Goal: Task Accomplishment & Management: Use online tool/utility

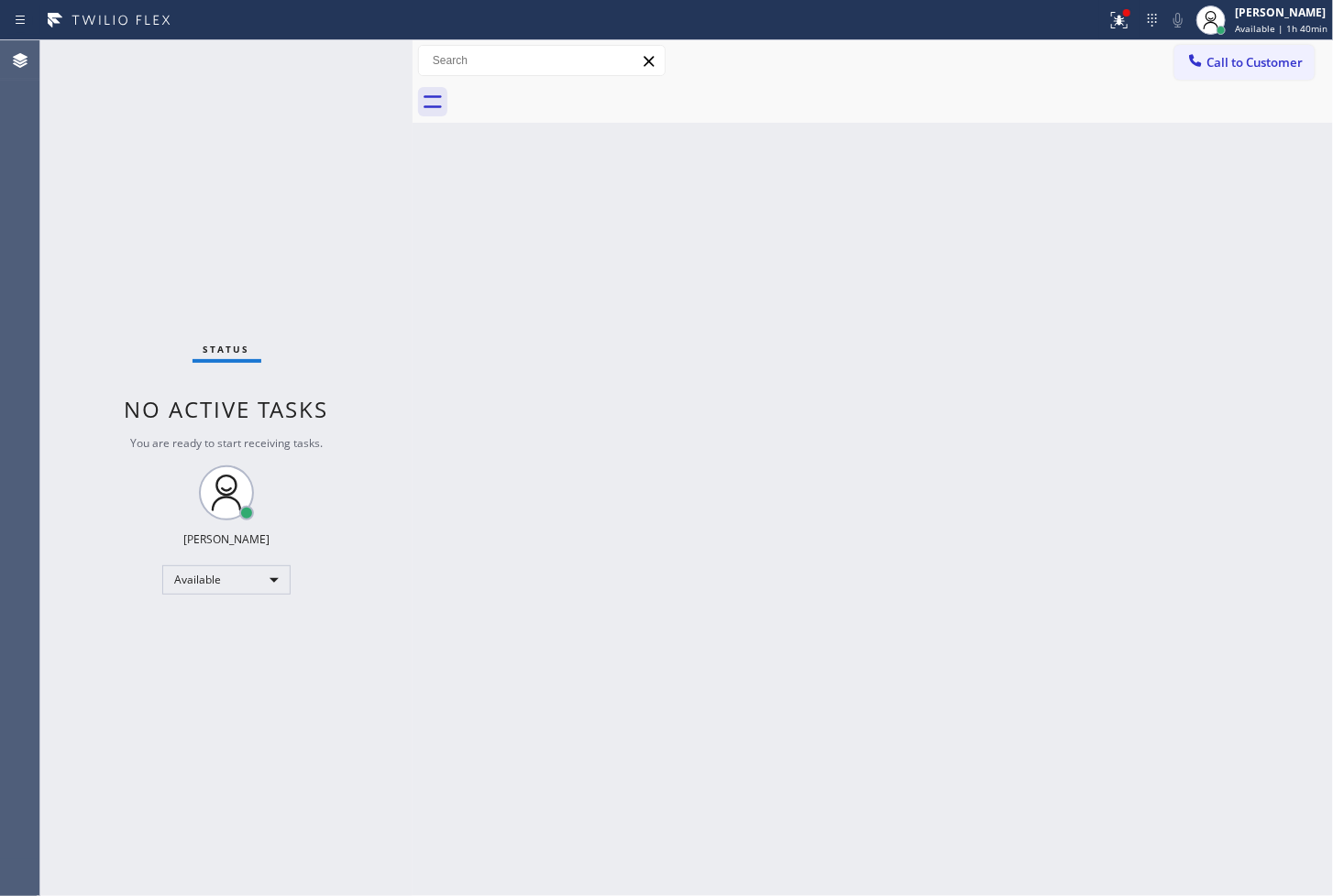
click at [257, 316] on div "Status No active tasks You are ready to start receiving tasks. [PERSON_NAME]" at bounding box center [225, 467] width 372 height 856
click at [358, 55] on div "Status No active tasks You are ready to start receiving tasks. [PERSON_NAME]" at bounding box center [225, 467] width 372 height 856
click at [353, 56] on div "Status No active tasks You are ready to start receiving tasks. [PERSON_NAME]" at bounding box center [225, 467] width 372 height 856
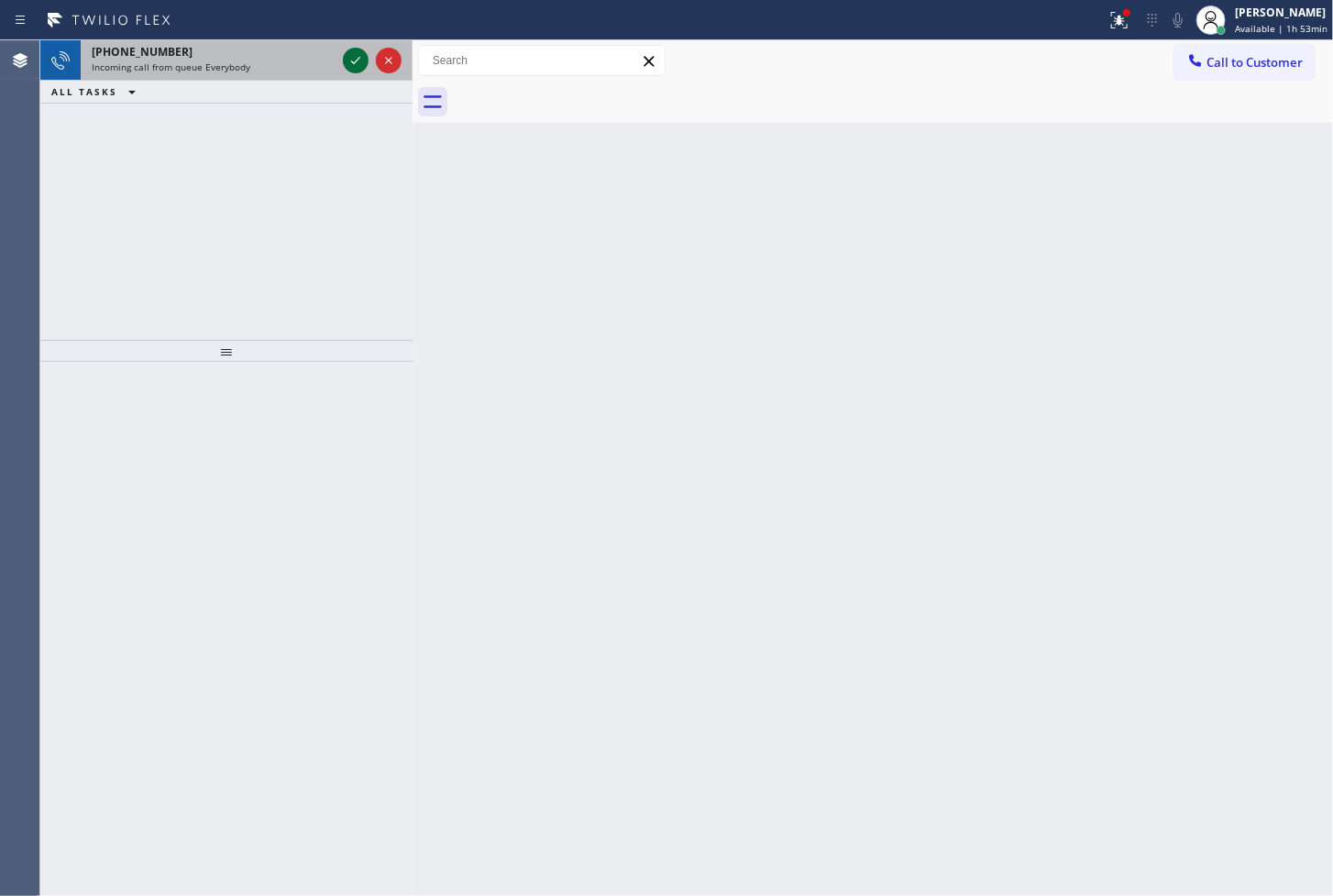
click at [353, 56] on icon at bounding box center [356, 61] width 22 height 22
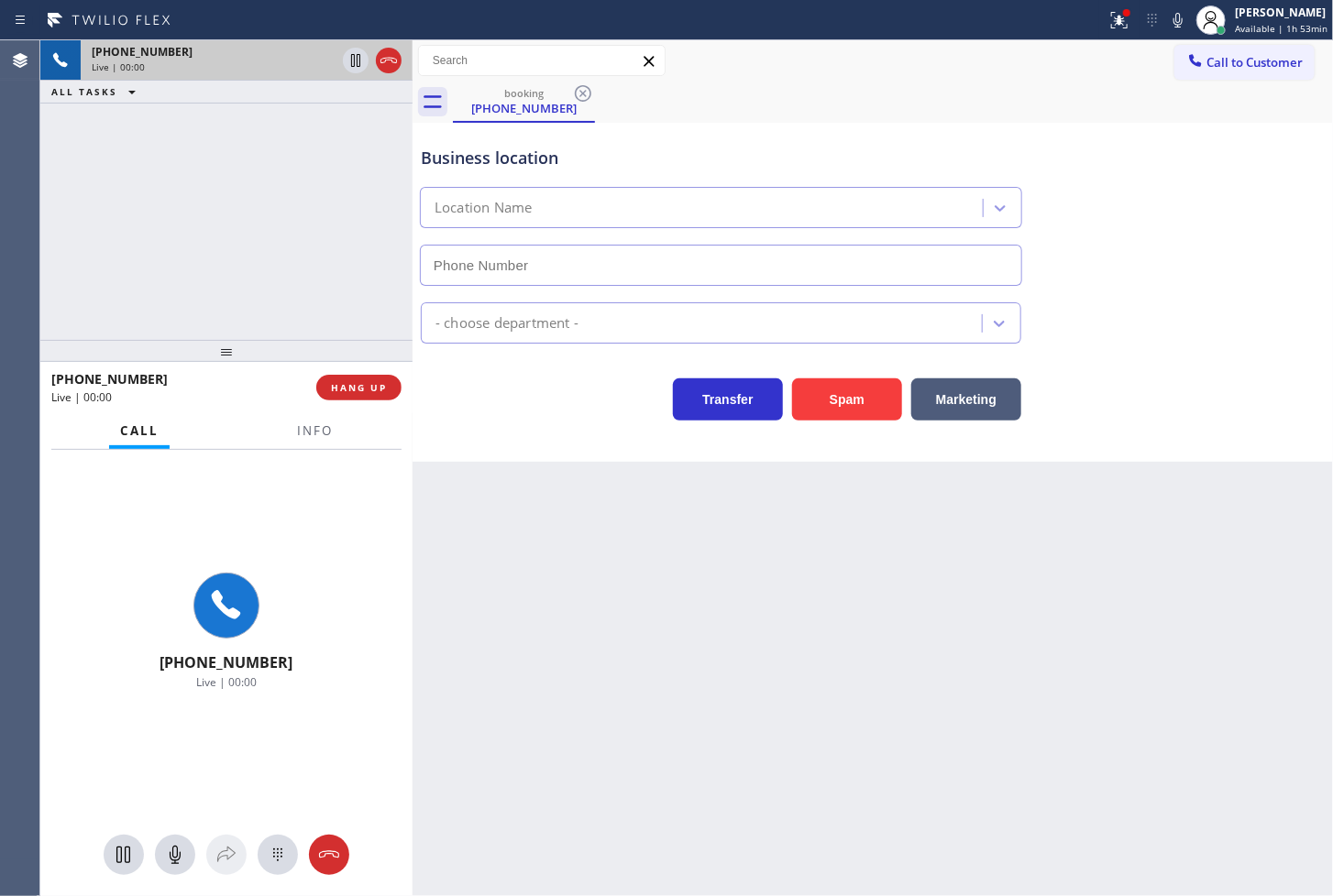
type input "[PHONE_NUMBER]"
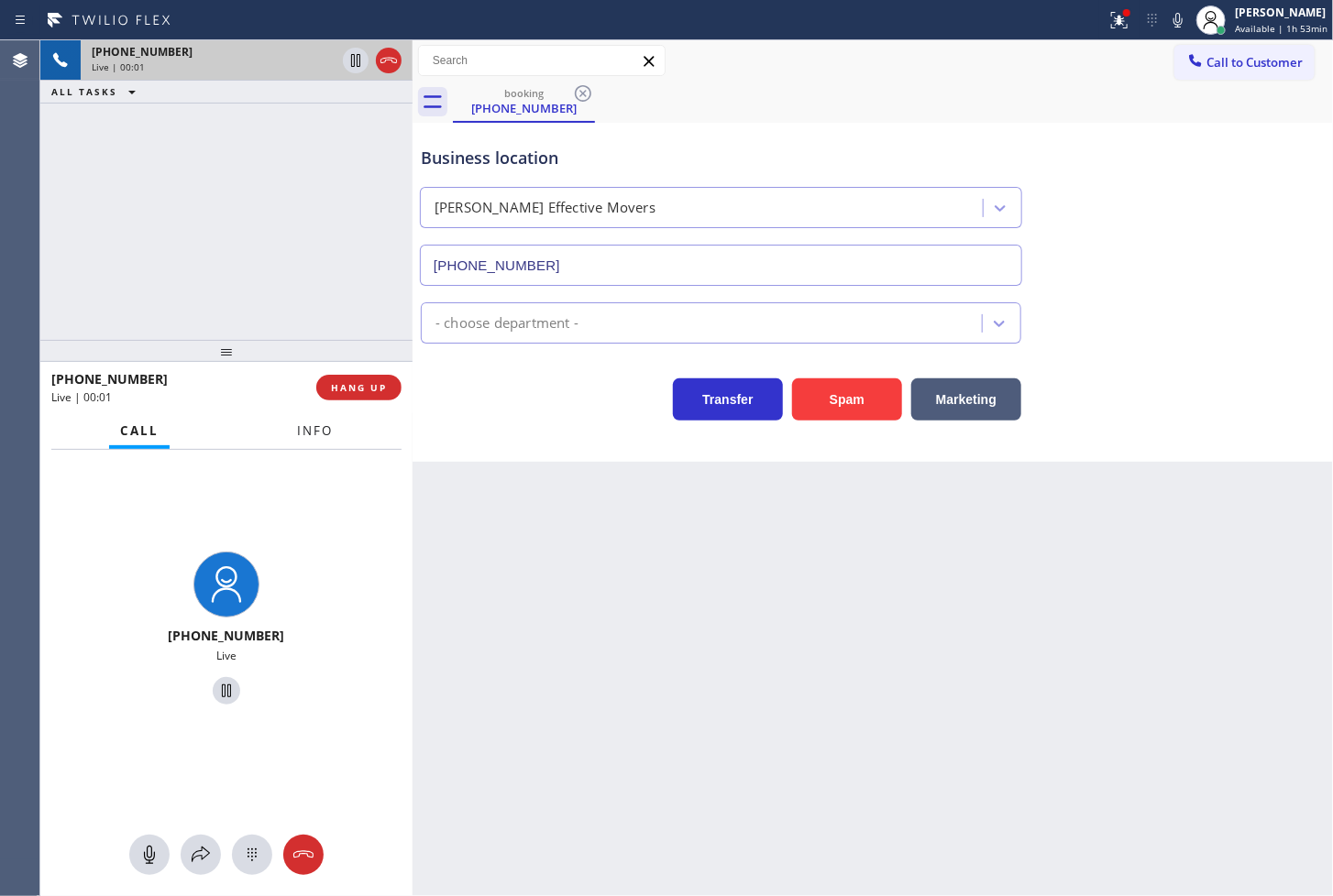
click at [335, 440] on button "Info" at bounding box center [315, 432] width 58 height 36
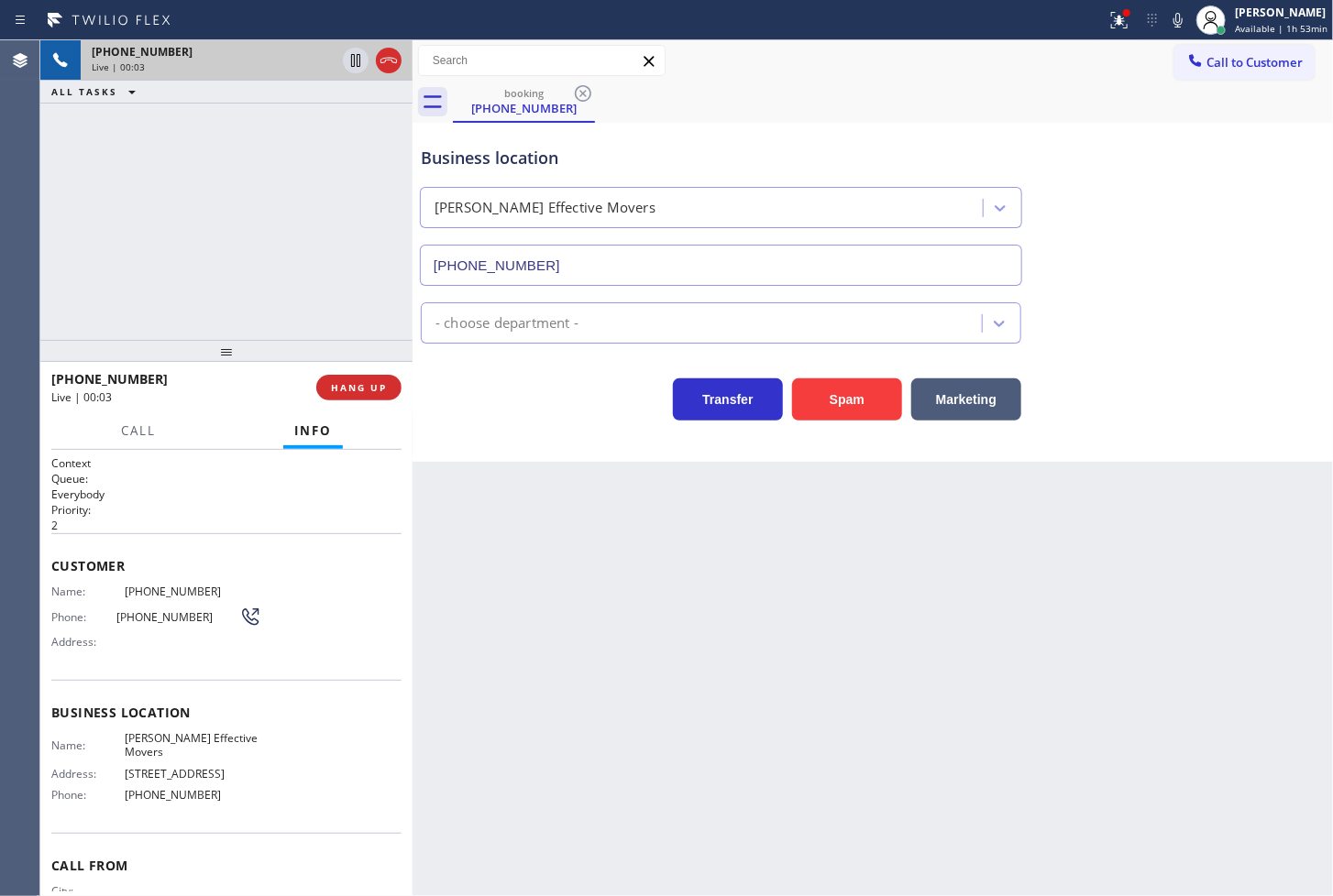
click at [1124, 103] on div "booking [PHONE_NUMBER]" at bounding box center [892, 102] width 880 height 41
click at [1122, 90] on div "booking [PHONE_NUMBER]" at bounding box center [892, 102] width 880 height 41
click at [1167, 25] on icon at bounding box center [1178, 20] width 22 height 22
click at [1114, 16] on icon at bounding box center [1119, 18] width 11 height 6
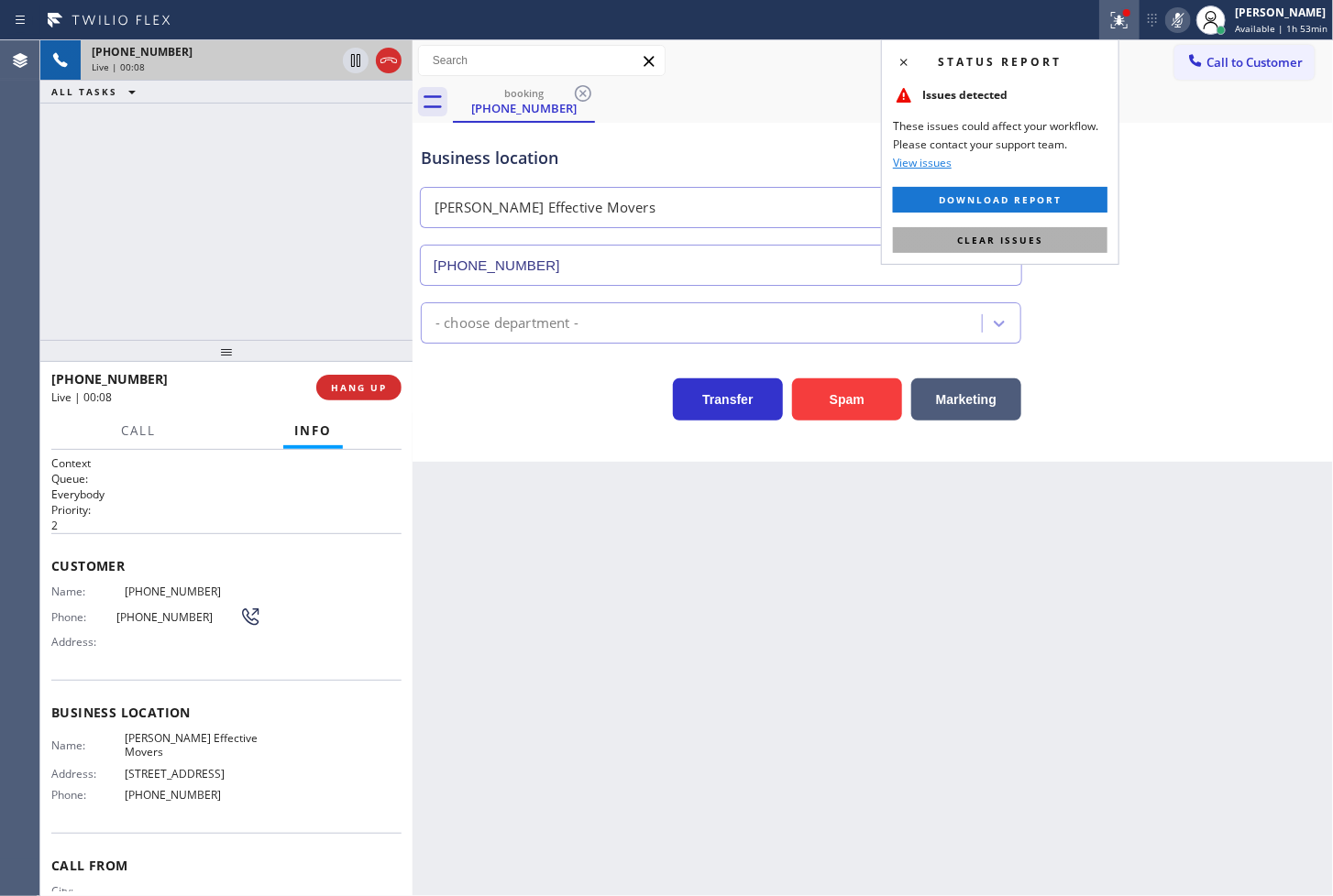
click at [1027, 244] on span "Clear issues" at bounding box center [1000, 240] width 86 height 13
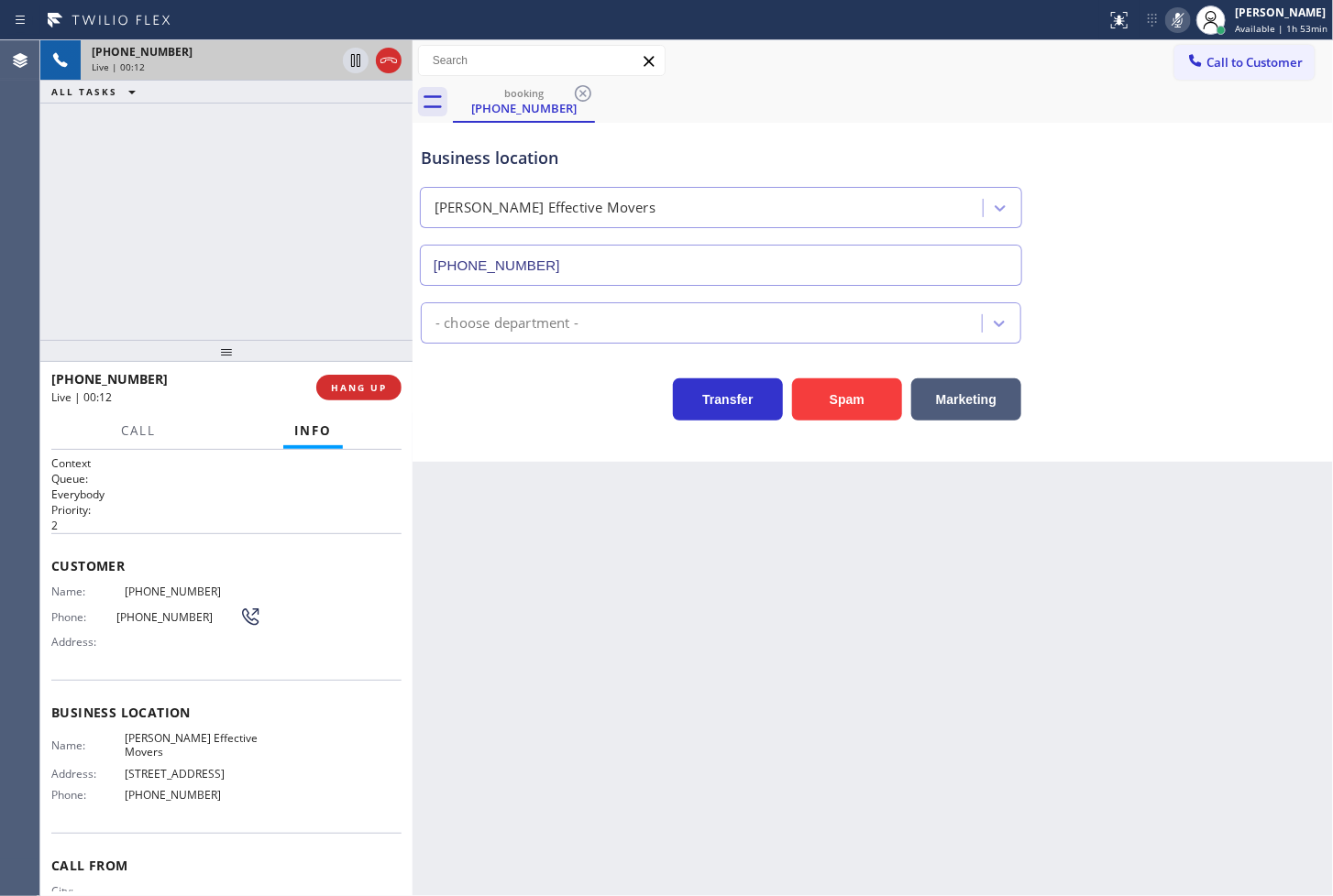
click at [1167, 16] on icon at bounding box center [1178, 20] width 22 height 22
click at [1136, 63] on div "Call to Customer Outbound call Location Search location Your caller id phone nu…" at bounding box center [872, 61] width 920 height 32
click at [505, 437] on div "Business location [PERSON_NAME] Effective Movers [PHONE_NUMBER] - choose depart…" at bounding box center [872, 292] width 920 height 339
click at [501, 440] on div "Business location [PERSON_NAME] Effective Movers [PHONE_NUMBER] - choose depart…" at bounding box center [872, 292] width 920 height 339
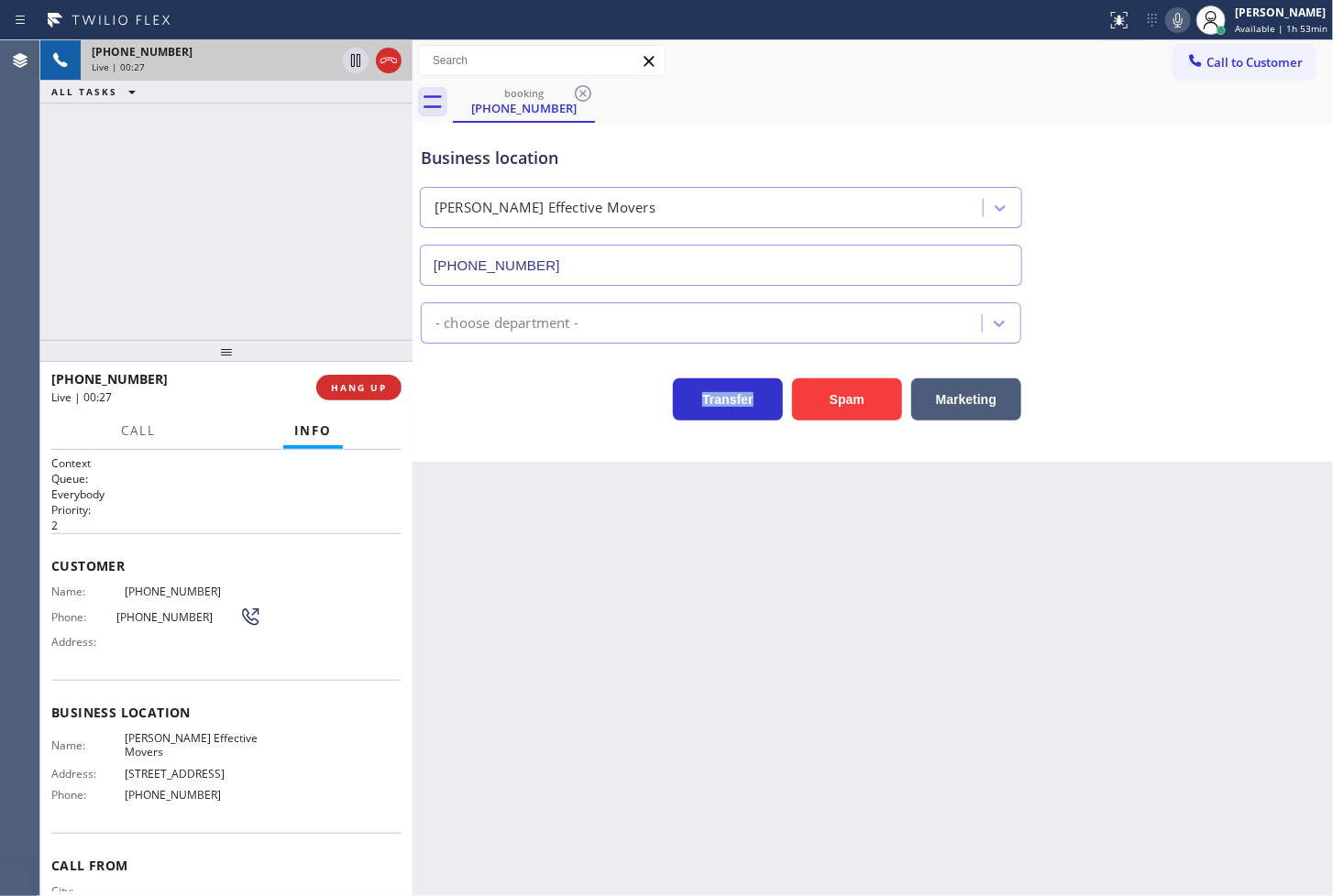
click at [501, 440] on div "Business location [PERSON_NAME] Effective Movers [PHONE_NUMBER] - choose depart…" at bounding box center [872, 292] width 920 height 339
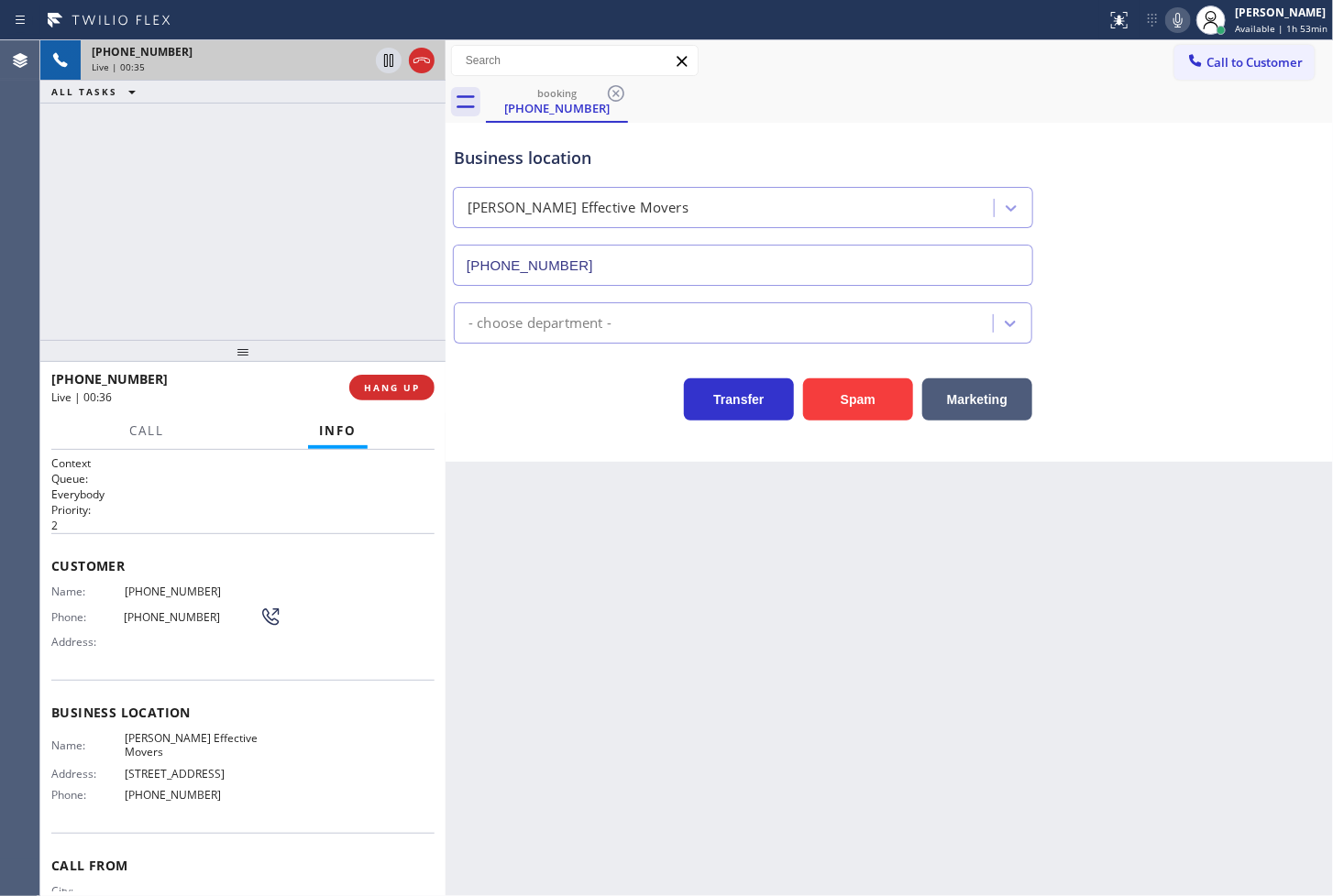
drag, startPoint x: 411, startPoint y: 497, endPoint x: 444, endPoint y: 501, distance: 33.2
click at [446, 501] on div at bounding box center [446, 467] width 0 height 856
click at [464, 408] on div "Transfer Spam Marketing" at bounding box center [744, 396] width 586 height 52
click at [616, 463] on div "Back to Dashboard Change Sender ID Customers Technicians Select a contact Outbo…" at bounding box center [889, 467] width 887 height 856
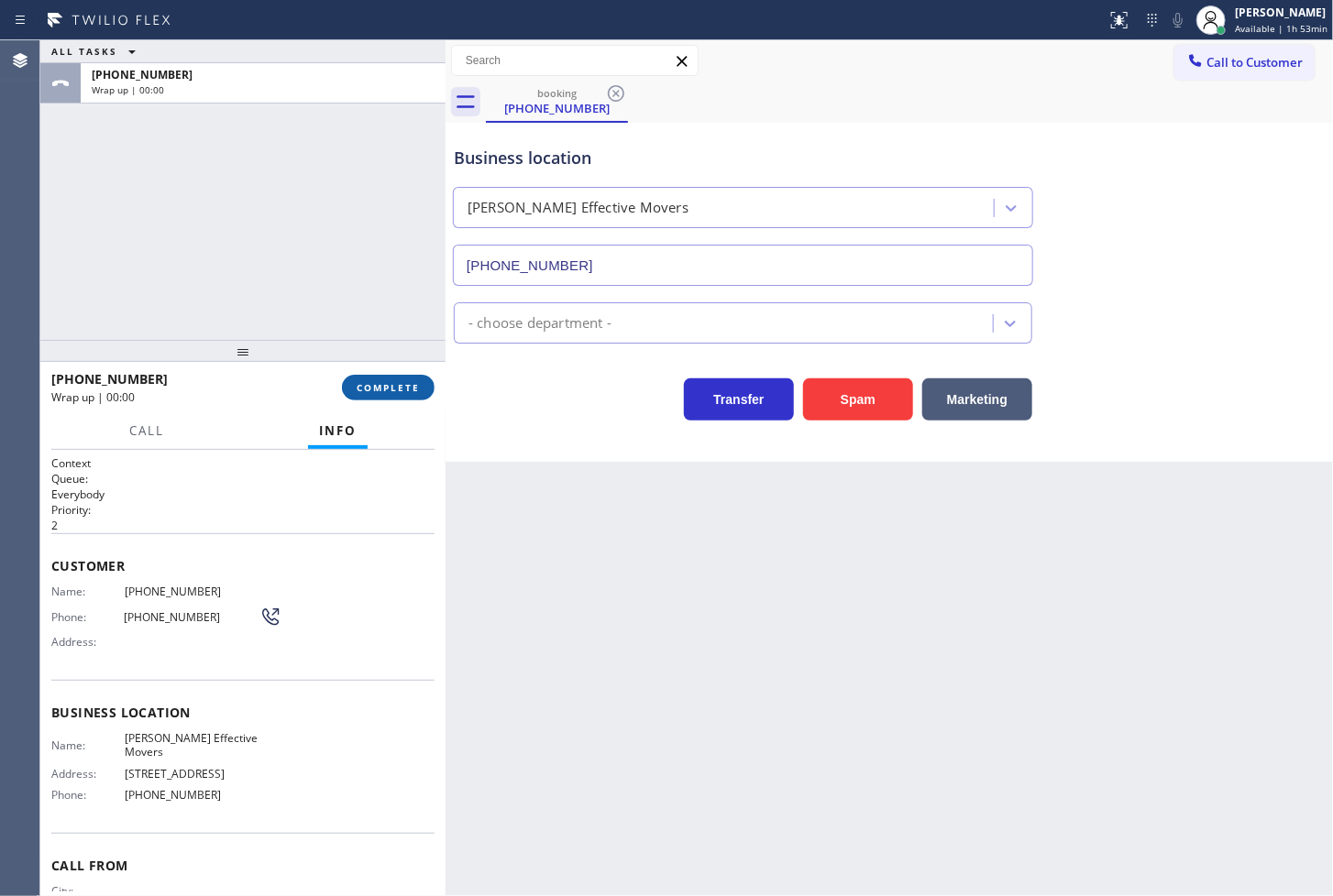
click at [383, 382] on span "COMPLETE" at bounding box center [388, 388] width 63 height 13
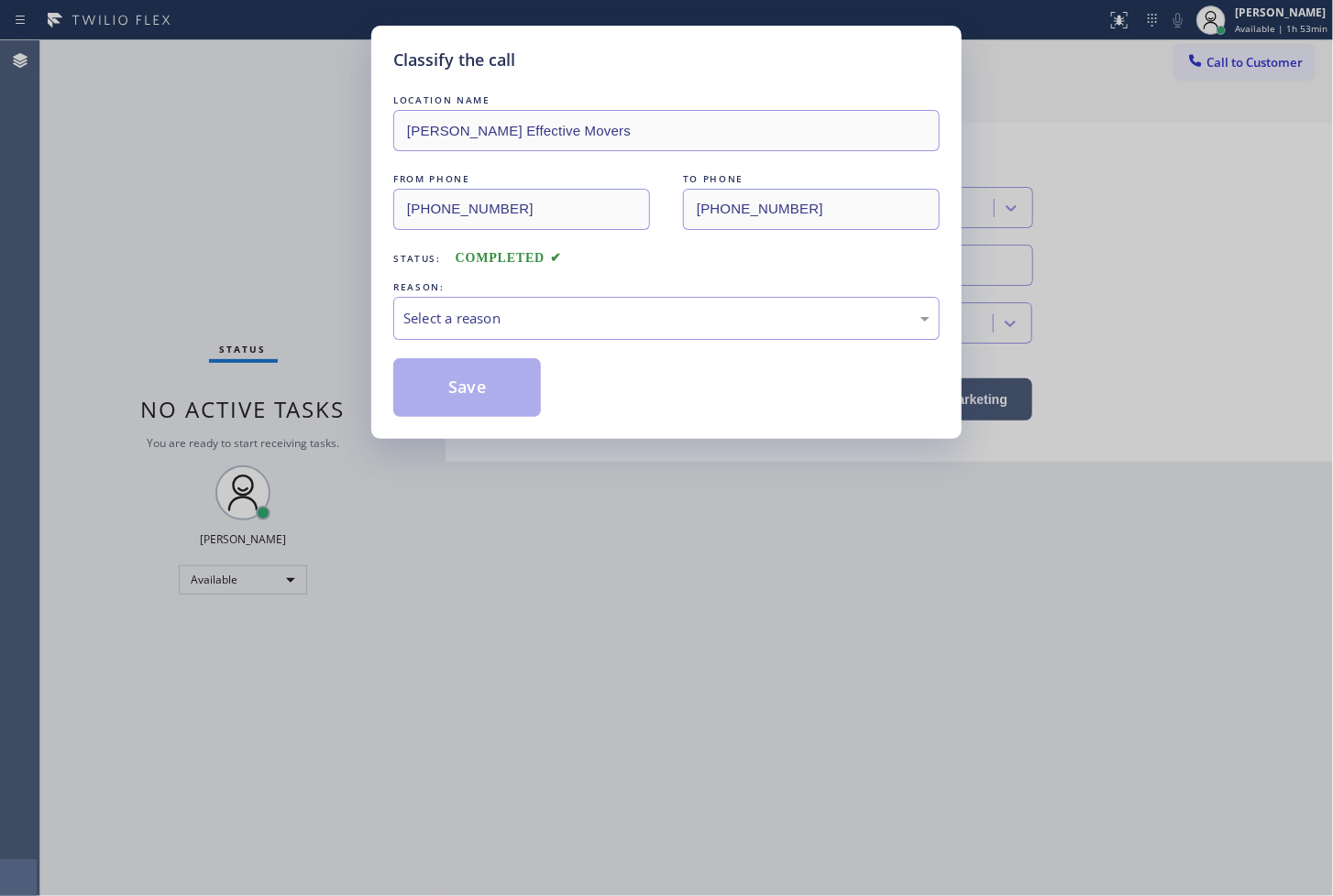
click at [544, 326] on div "Select a reason" at bounding box center [667, 318] width 526 height 21
click at [507, 405] on button "Save" at bounding box center [468, 388] width 148 height 59
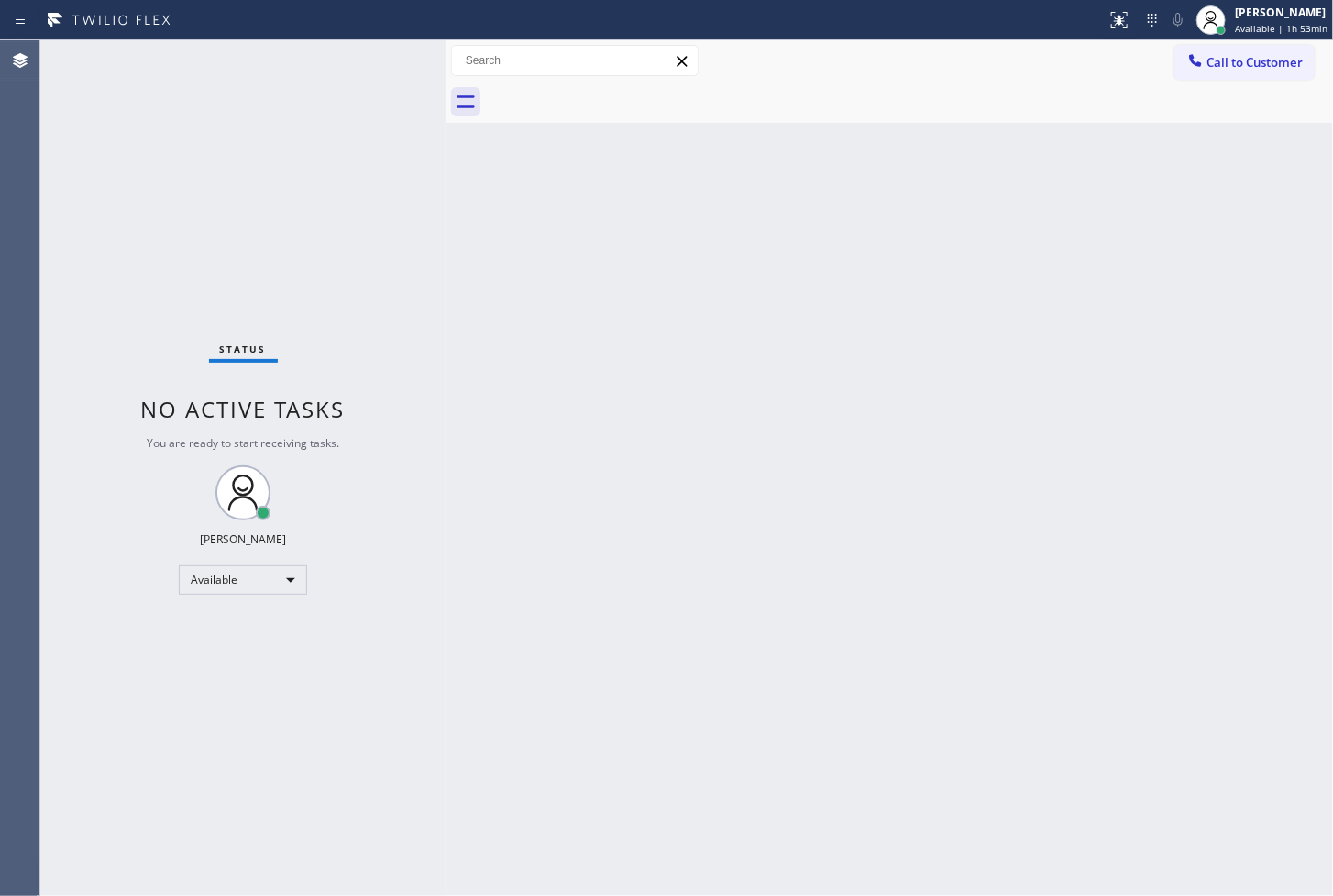
click at [833, 462] on div "Back to Dashboard Change Sender ID Customers Technicians Select a contact Outbo…" at bounding box center [889, 467] width 887 height 856
click at [287, 582] on div "Available" at bounding box center [242, 579] width 129 height 29
click at [262, 667] on li "Break" at bounding box center [241, 674] width 125 height 22
click at [162, 249] on div "Status No active tasks Change activity state to start receiving tasks. [PERSON_…" at bounding box center [242, 467] width 406 height 856
